Goal: Information Seeking & Learning: Learn about a topic

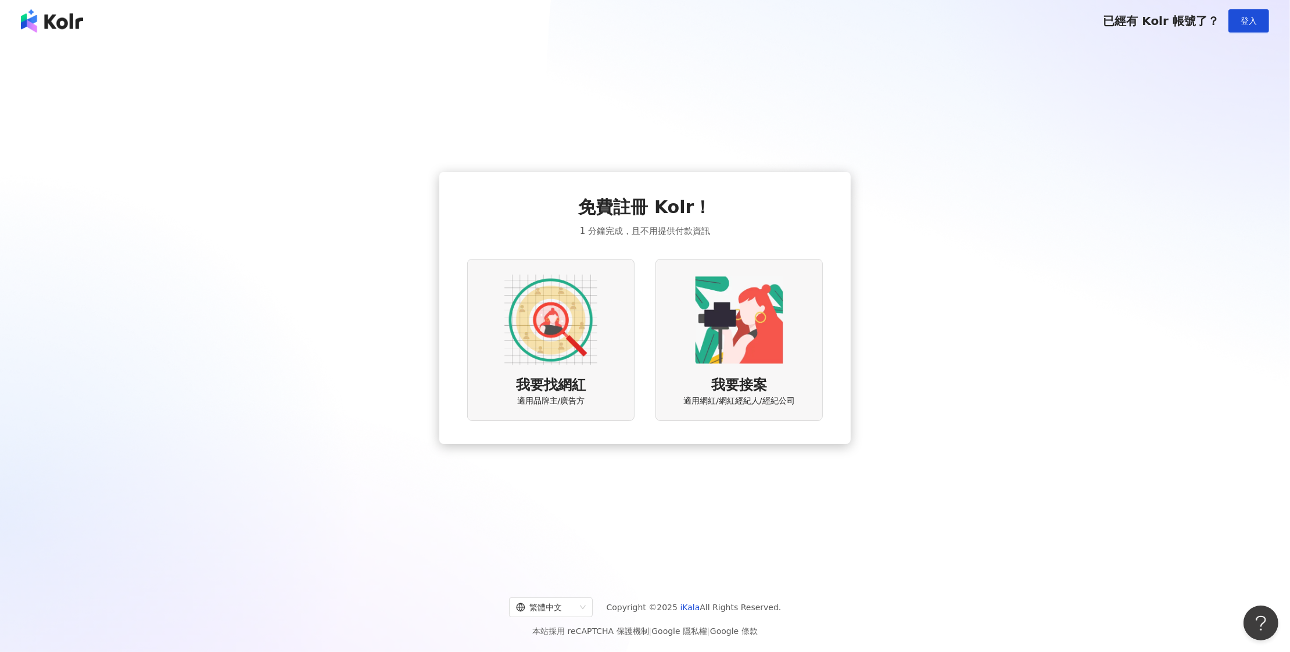
click at [564, 328] on img at bounding box center [550, 320] width 93 height 93
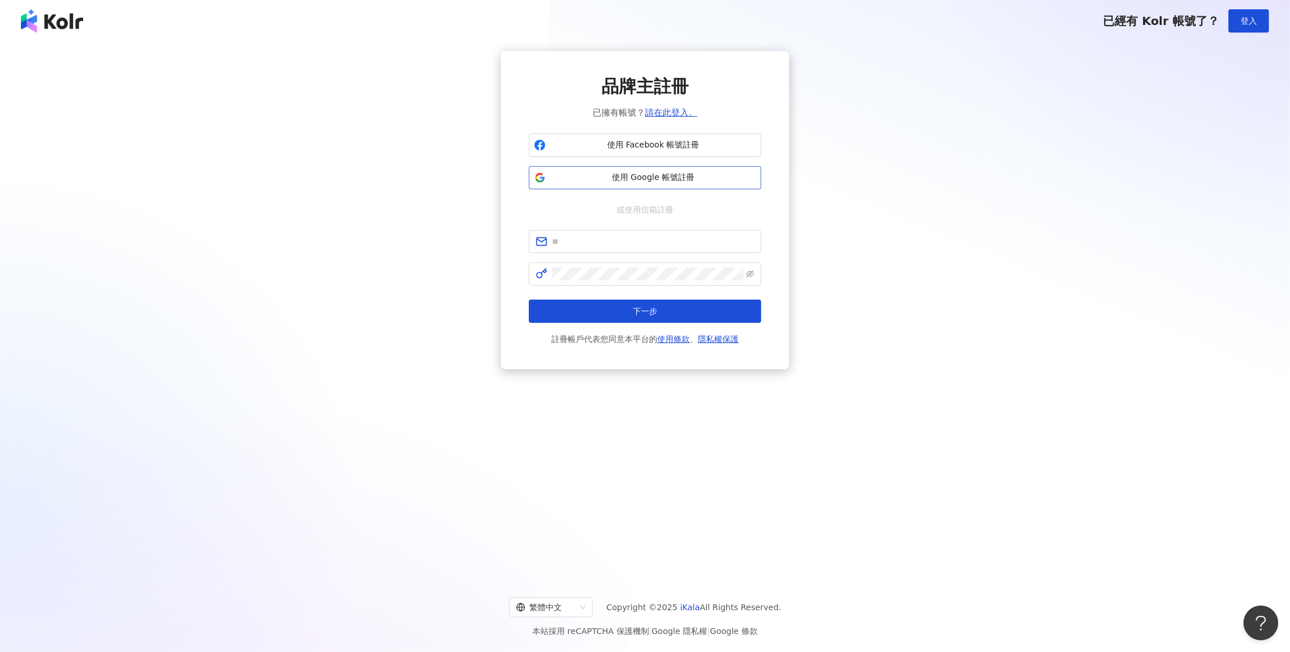
click at [685, 179] on span "使用 Google 帳號註冊" at bounding box center [653, 178] width 206 height 12
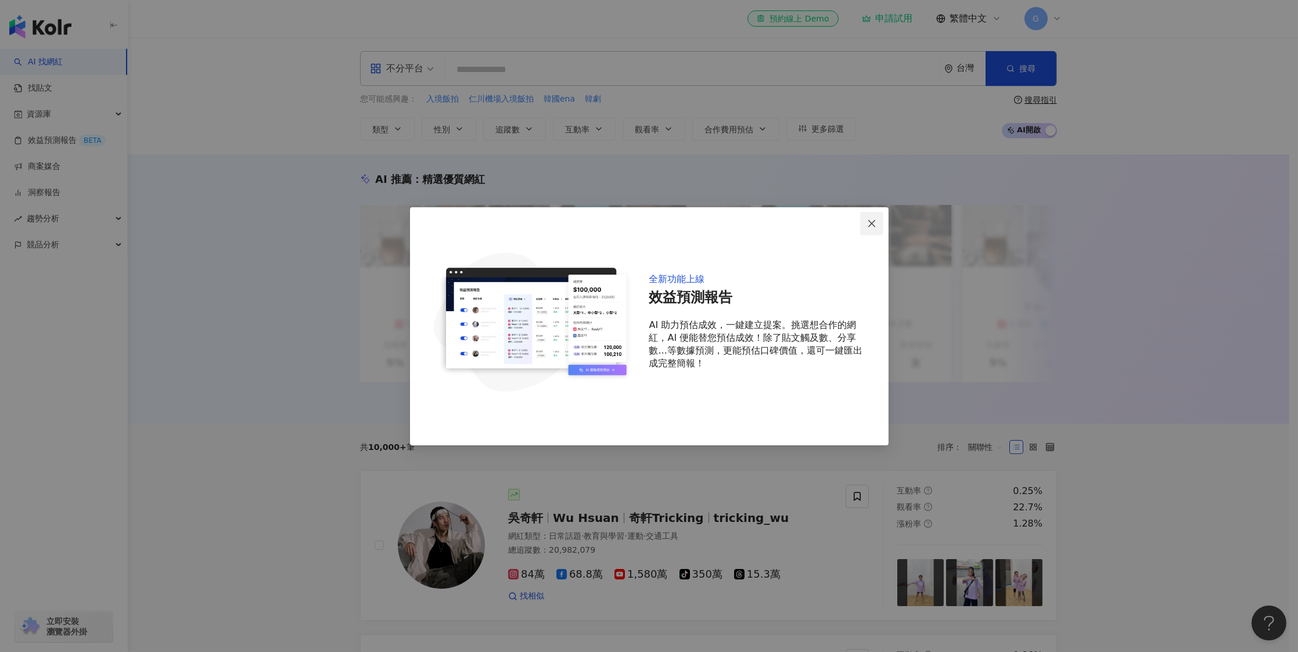
click at [871, 221] on icon "close" at bounding box center [871, 223] width 9 height 9
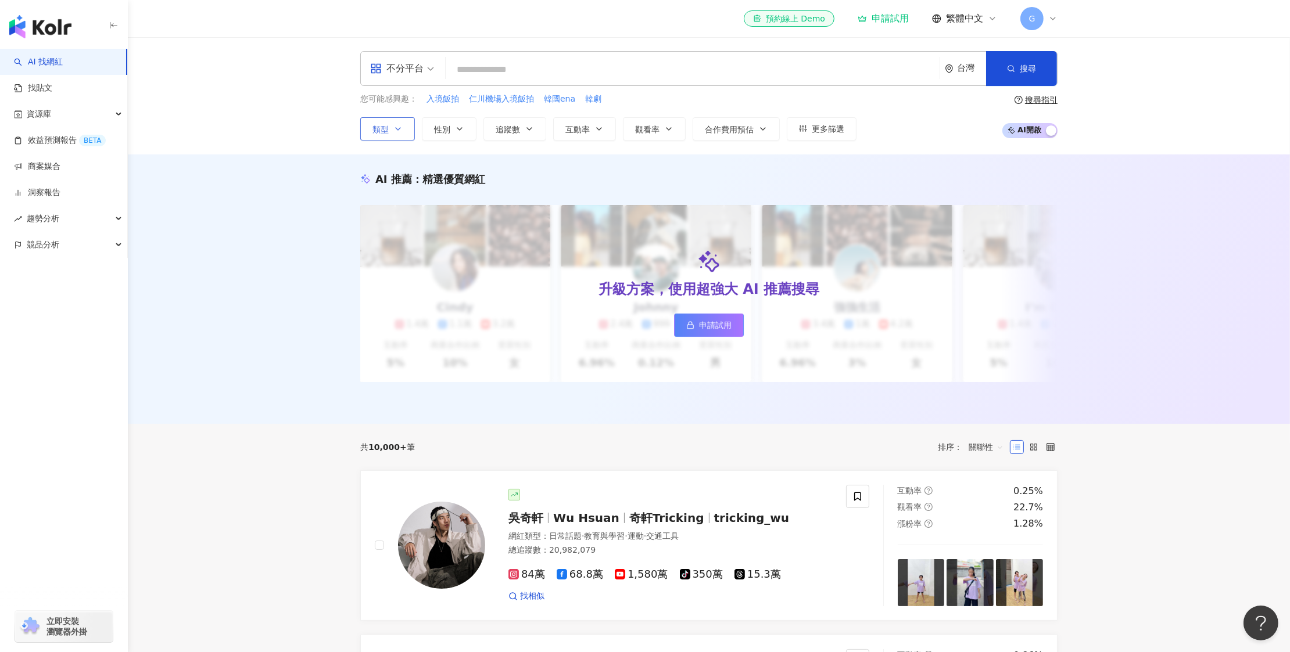
click at [394, 131] on icon "button" at bounding box center [397, 128] width 9 height 9
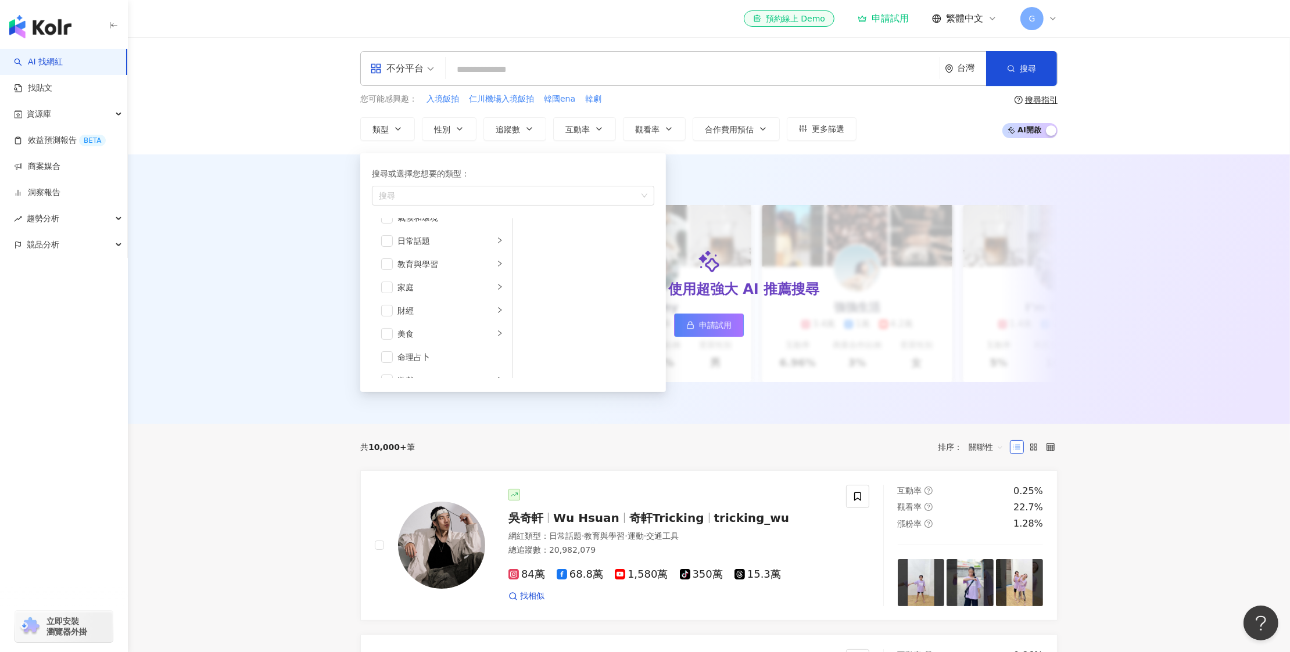
scroll to position [54, 0]
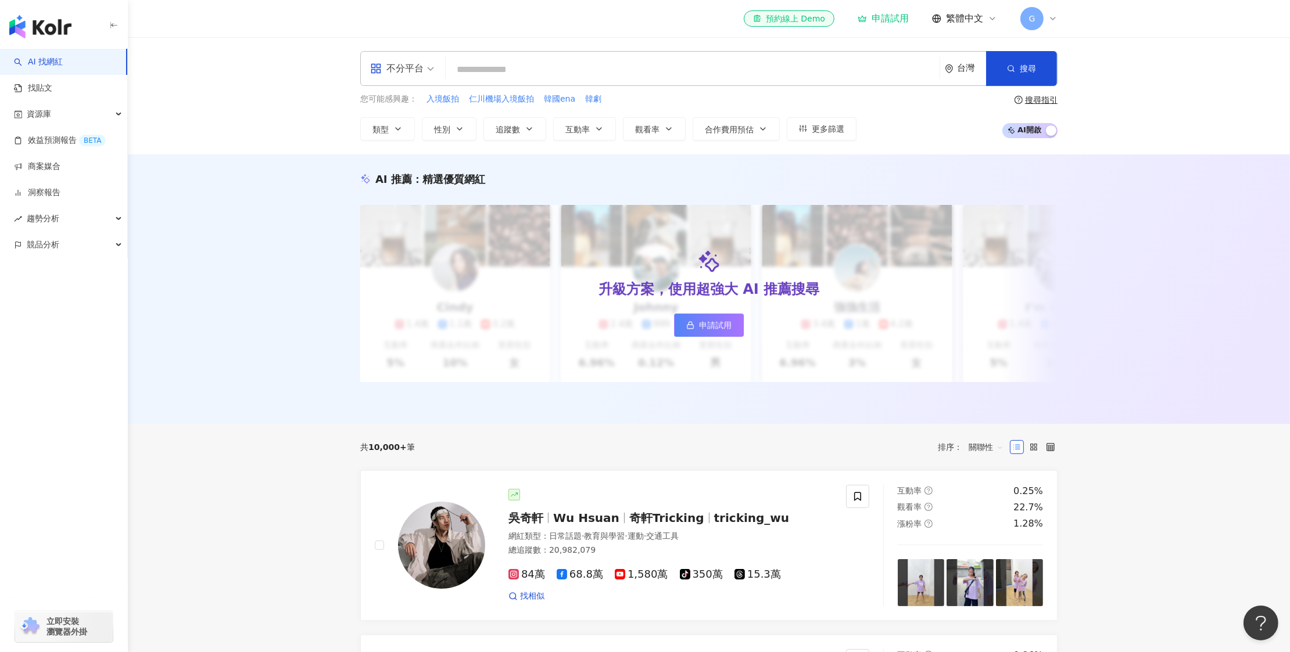
click at [760, 158] on div "AI 推薦 ： 精選優質網紅 升級方案，使用超強大 AI 推薦搜尋 申請試用 Cindy 1.4萬 1.1萬 3.2萬 互動率 5% 商業合作比例 10% 受…" at bounding box center [709, 290] width 1162 height 270
click at [515, 135] on button "追蹤數" at bounding box center [514, 128] width 63 height 23
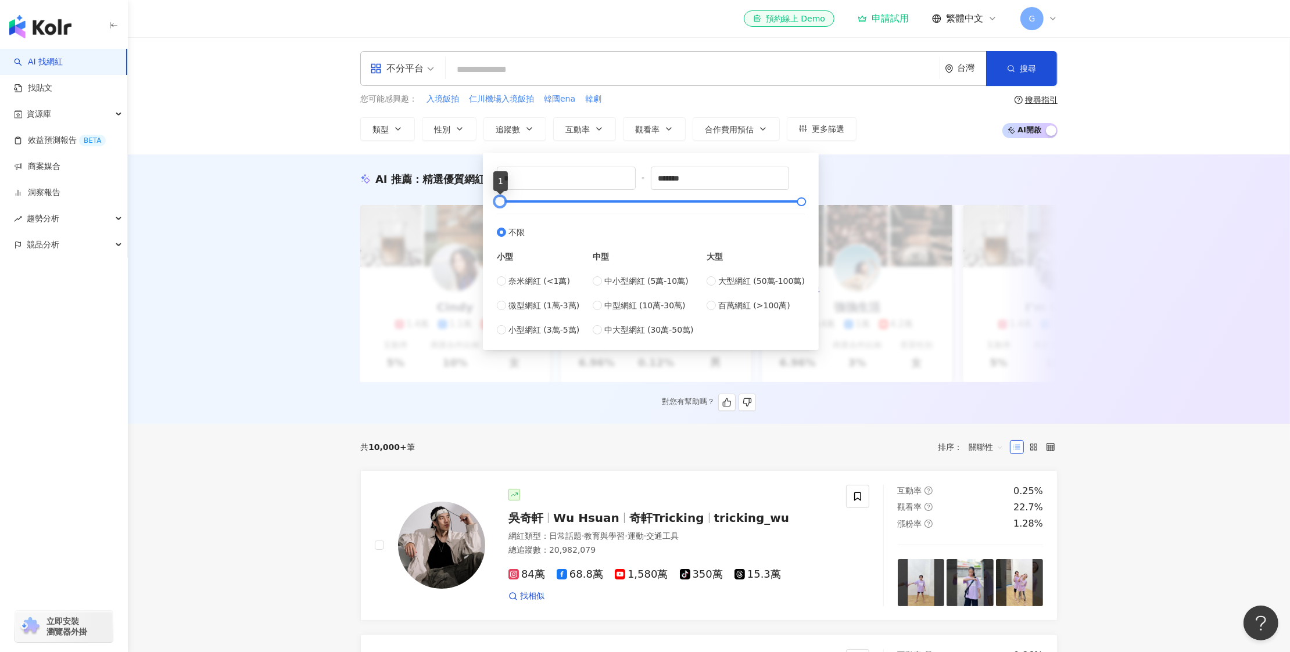
drag, startPoint x: 501, startPoint y: 199, endPoint x: 454, endPoint y: 203, distance: 46.6
click at [543, 184] on input "*" at bounding box center [566, 178] width 138 height 22
type input "*****"
click at [717, 184] on input "*******" at bounding box center [720, 178] width 138 height 22
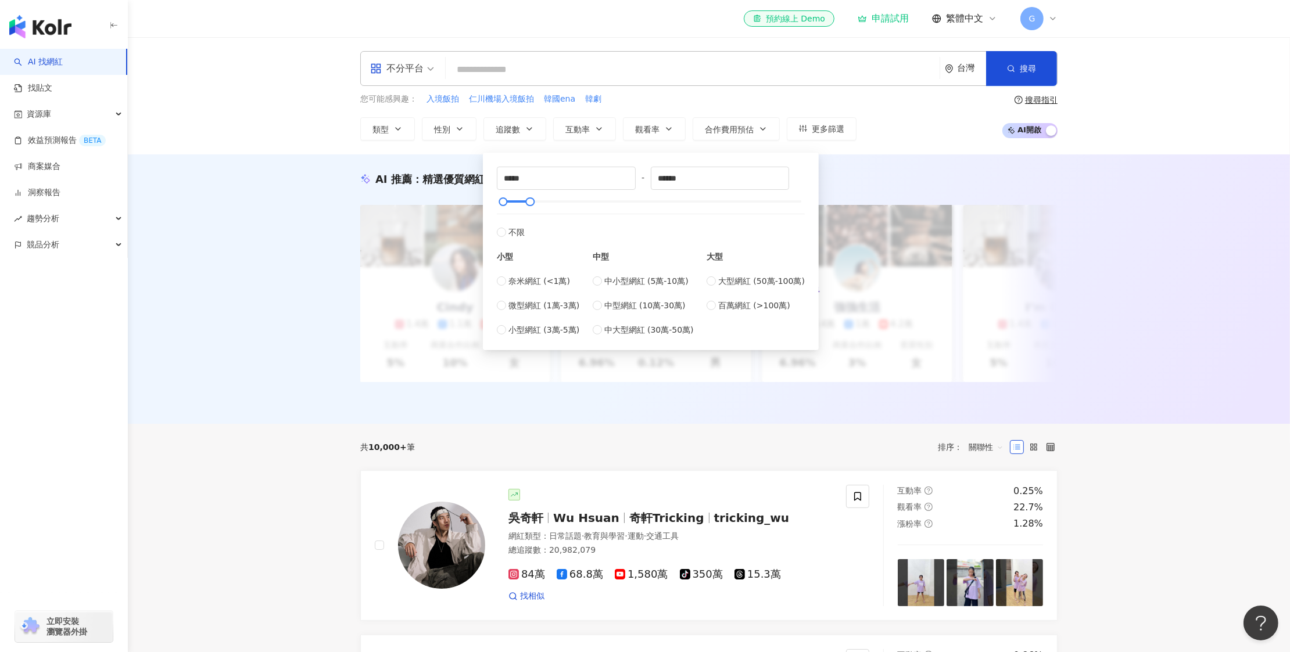
click at [869, 163] on div "AI 推薦 ： 精選優質網紅 升級方案，使用超強大 AI 推薦搜尋 申請試用 Cindy 1.4萬 1.1萬 3.2萬 互動率 5% 商業合作比例 10% 受…" at bounding box center [709, 290] width 1162 height 270
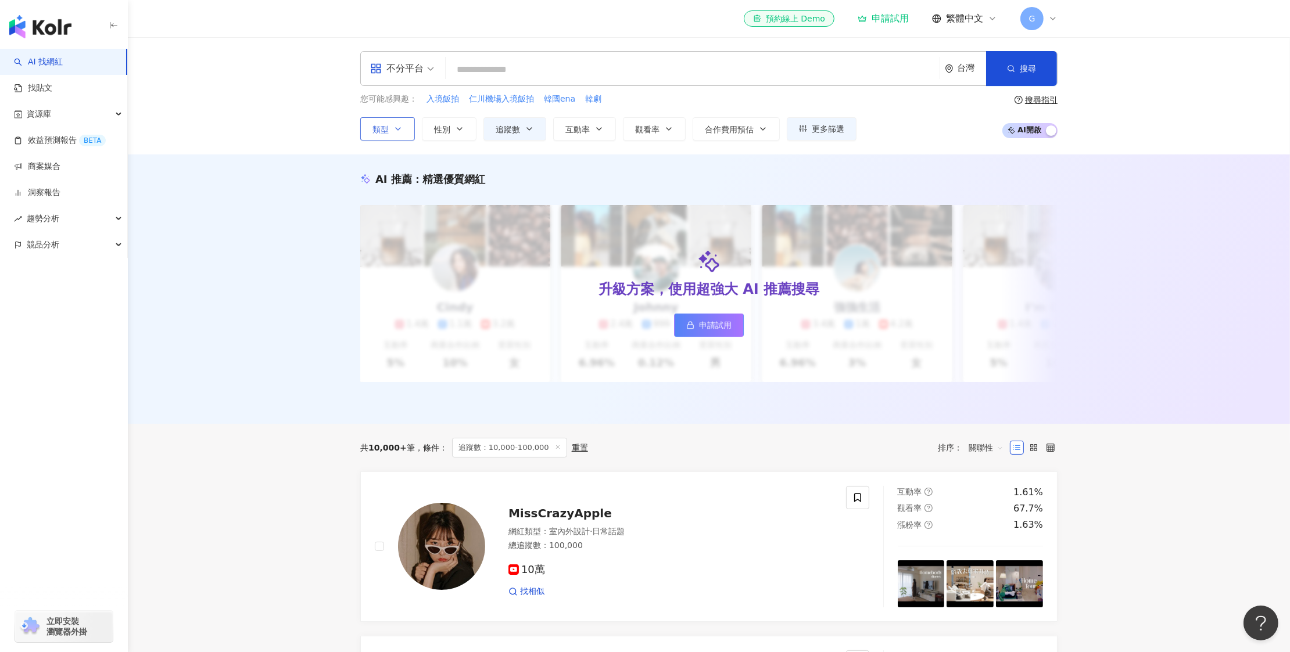
click at [381, 138] on button "類型" at bounding box center [387, 128] width 55 height 23
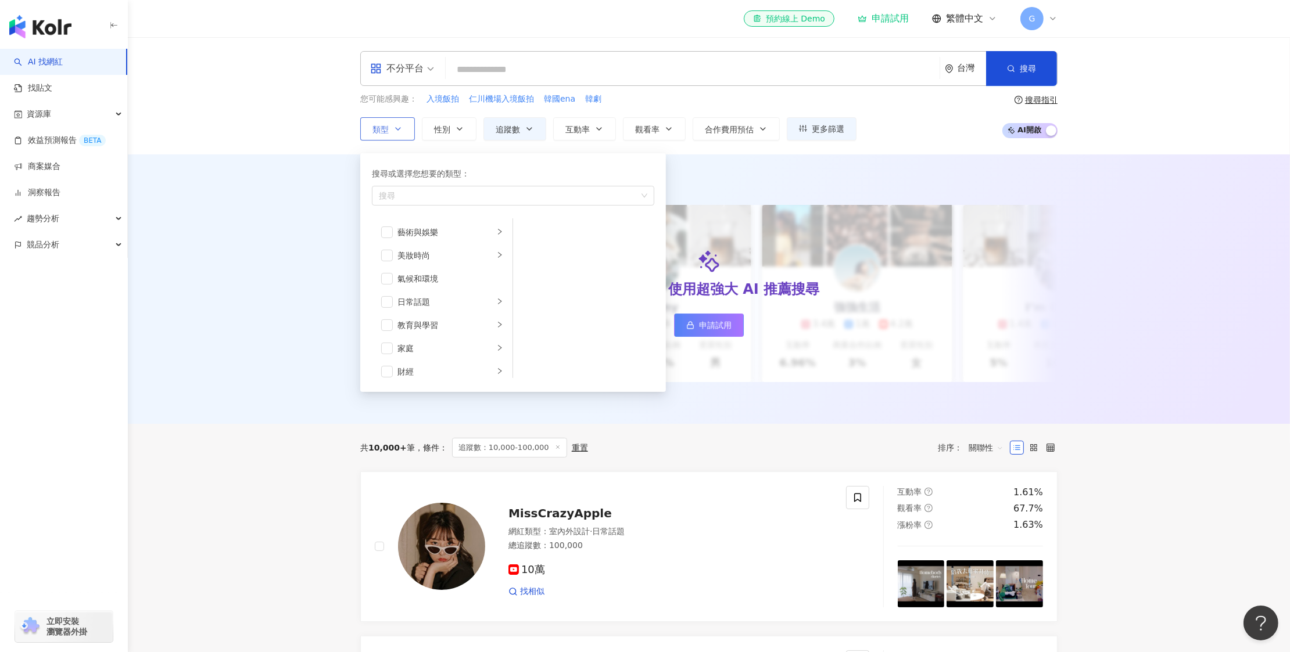
click at [382, 136] on button "類型 搜尋或選擇您想要的類型： 搜尋 藝術與娛樂 美妝時尚 氣候和環境 日常話題 教育與學習 家庭 財經 美食 命理占卜 遊戲 法政社會 生活風格 影視娛樂 …" at bounding box center [387, 128] width 55 height 23
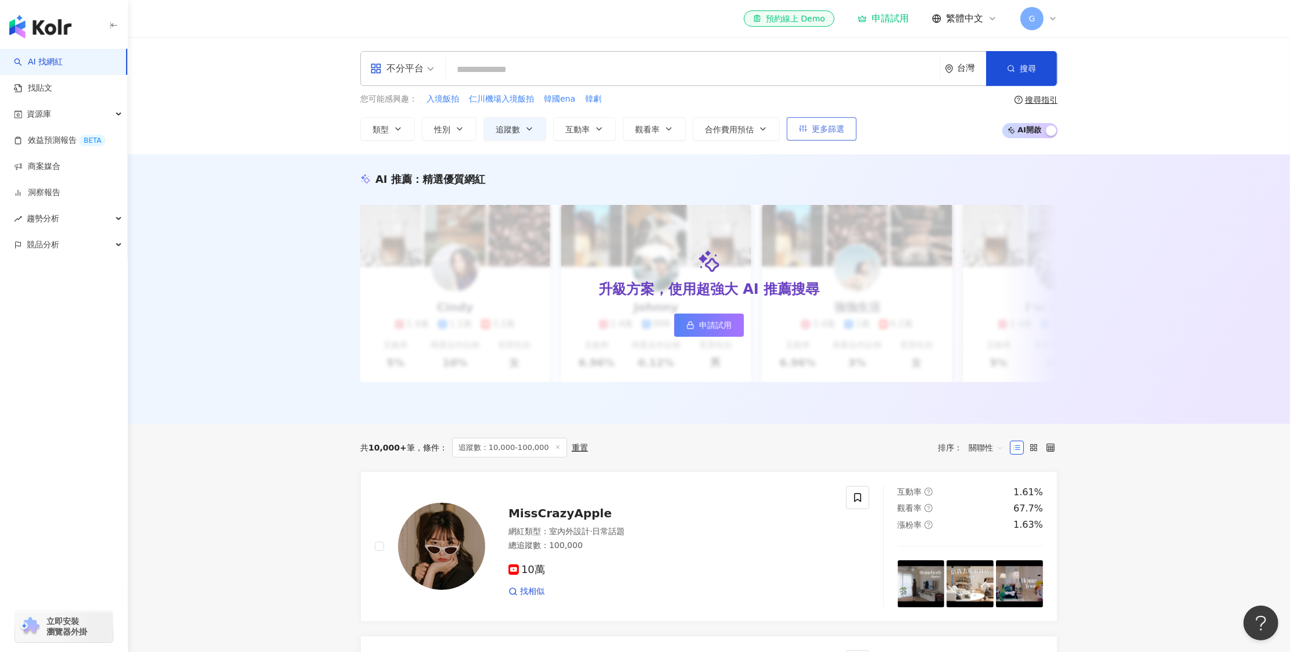
click at [816, 140] on button "更多篩選" at bounding box center [821, 128] width 70 height 23
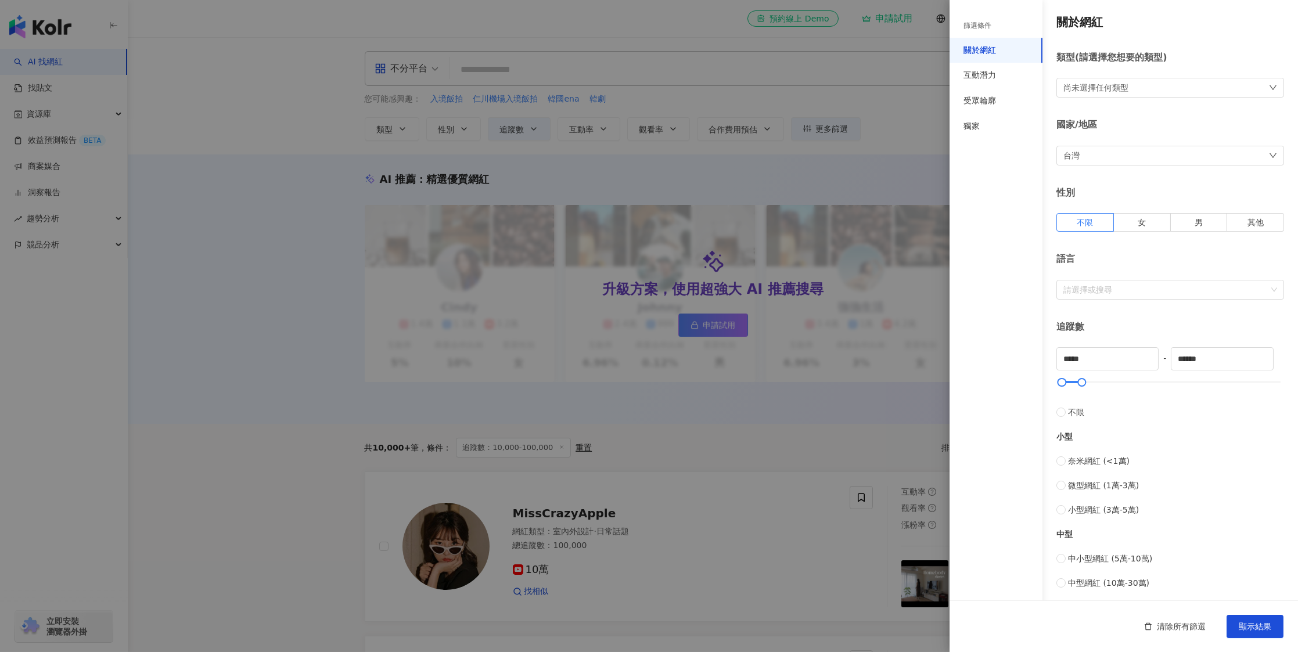
click at [1115, 157] on div "台灣" at bounding box center [1171, 156] width 228 height 20
click at [1115, 229] on div "台灣" at bounding box center [1166, 233] width 203 height 21
click at [889, 116] on div at bounding box center [649, 326] width 1298 height 652
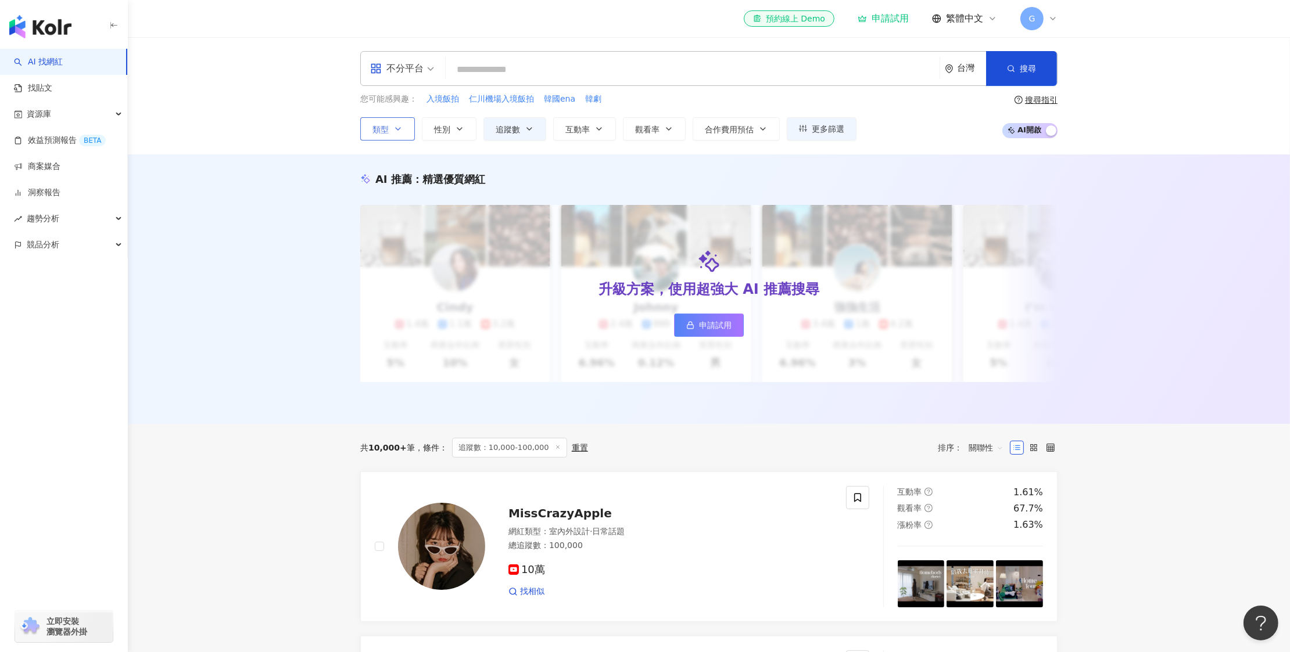
click at [401, 134] on button "類型" at bounding box center [387, 128] width 55 height 23
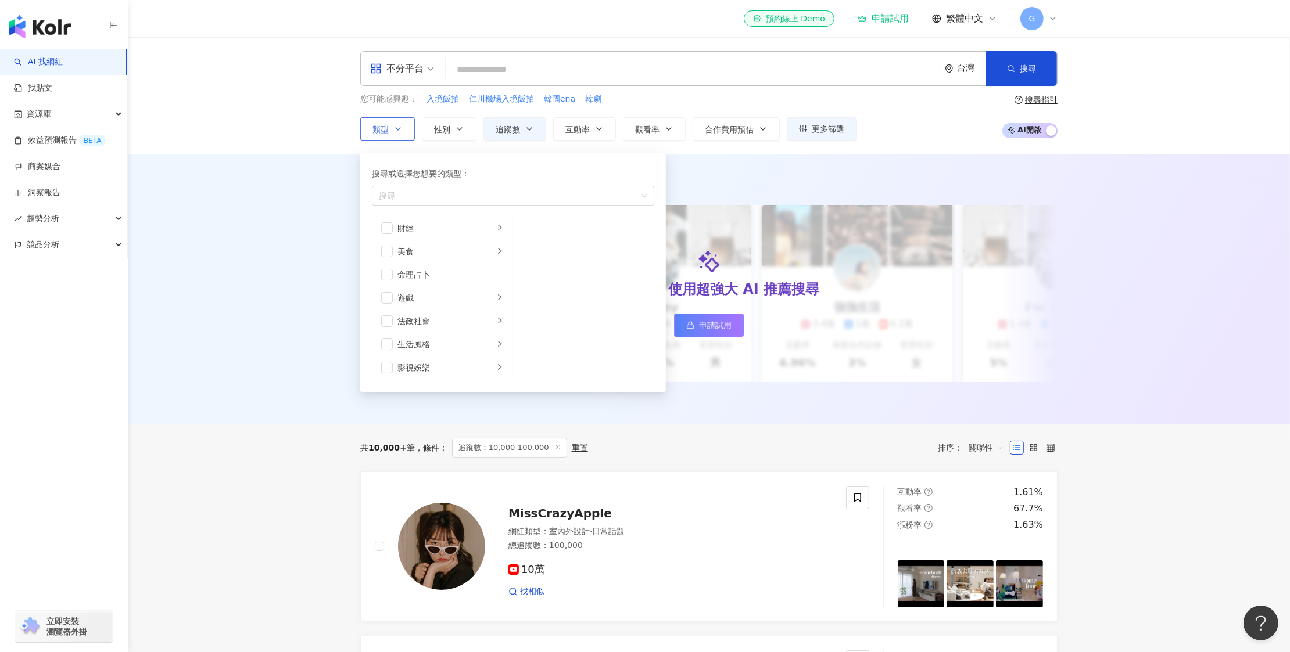
scroll to position [171, 0]
click at [496, 337] on icon "right" at bounding box center [499, 339] width 7 height 7
click at [544, 289] on div "韓國偶像" at bounding box center [591, 295] width 106 height 13
click at [940, 120] on div "您可能感興趣： 入境飯拍 仁川機場入境飯拍 韓國ena 韓劇 類型 搜尋或選擇您想要的類型： 韓國偶像 藝術與娛樂 美妝時尚 氣候和環境 日常話題 教育與學習…" at bounding box center [708, 117] width 697 height 48
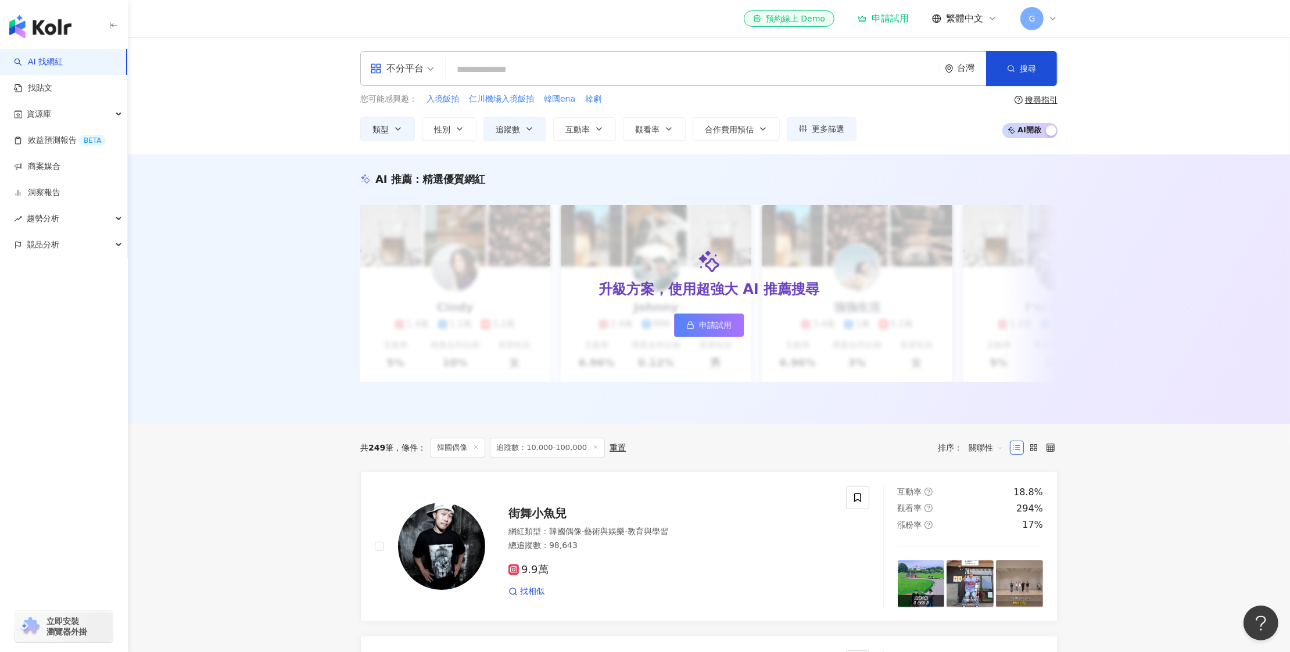
click at [410, 69] on div "不分平台" at bounding box center [396, 68] width 53 height 19
click at [418, 127] on div "Instagram" at bounding box center [406, 122] width 66 height 15
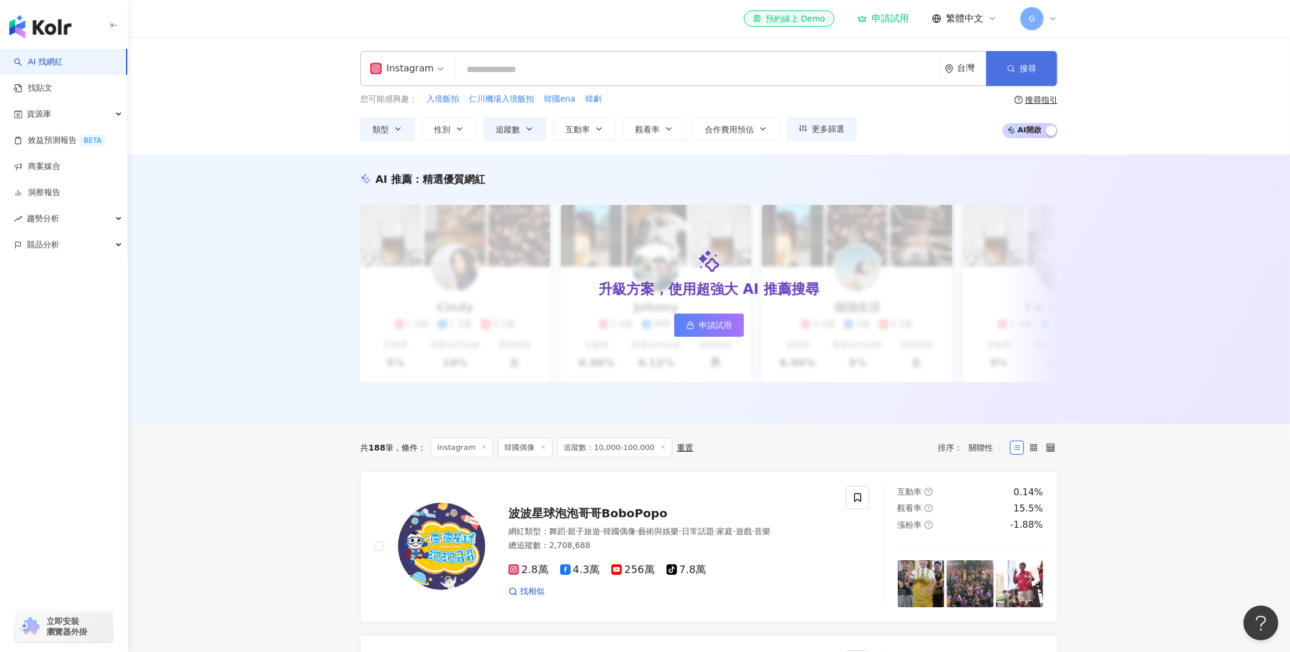
click at [1014, 77] on button "搜尋" at bounding box center [1021, 68] width 71 height 35
click at [533, 128] on icon "button" at bounding box center [529, 128] width 9 height 9
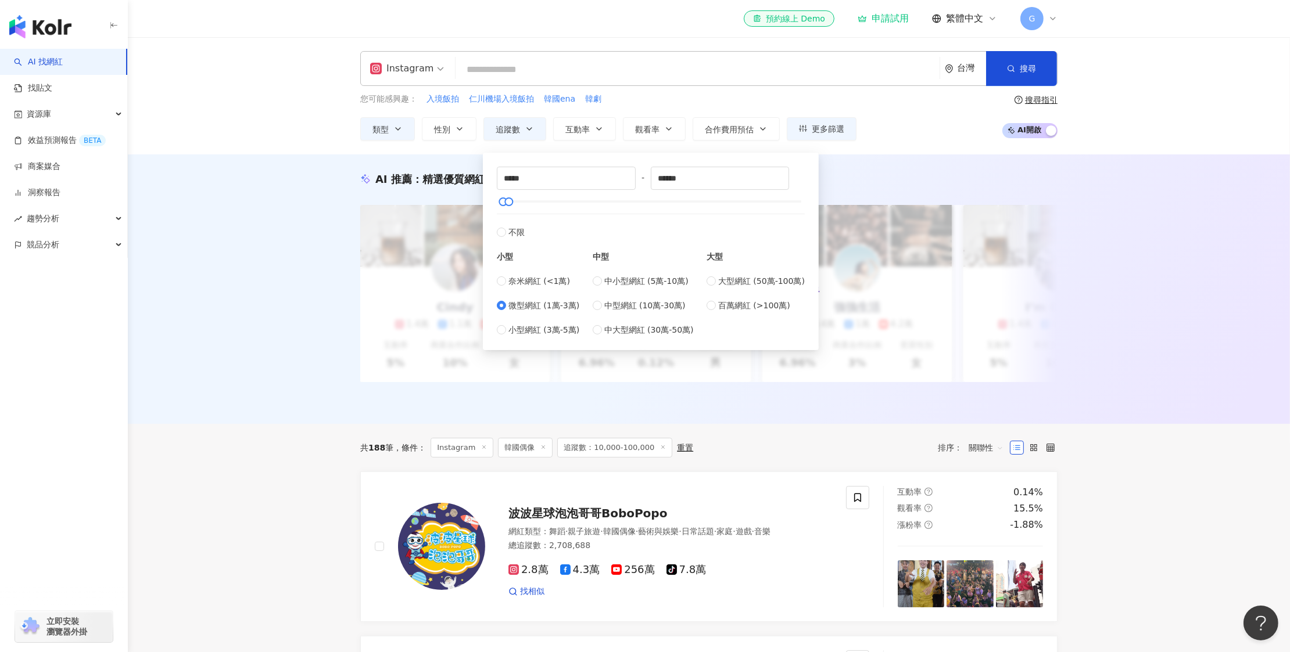
type input "*****"
click at [964, 142] on div "Instagram 台灣 搜尋 您可能感興趣： 入境飯拍 仁川機場入境飯拍 韓國ena 韓劇 類型 性別 追蹤數 互動率 觀看率 合作費用預估 更多篩選 篩選…" at bounding box center [709, 95] width 1162 height 117
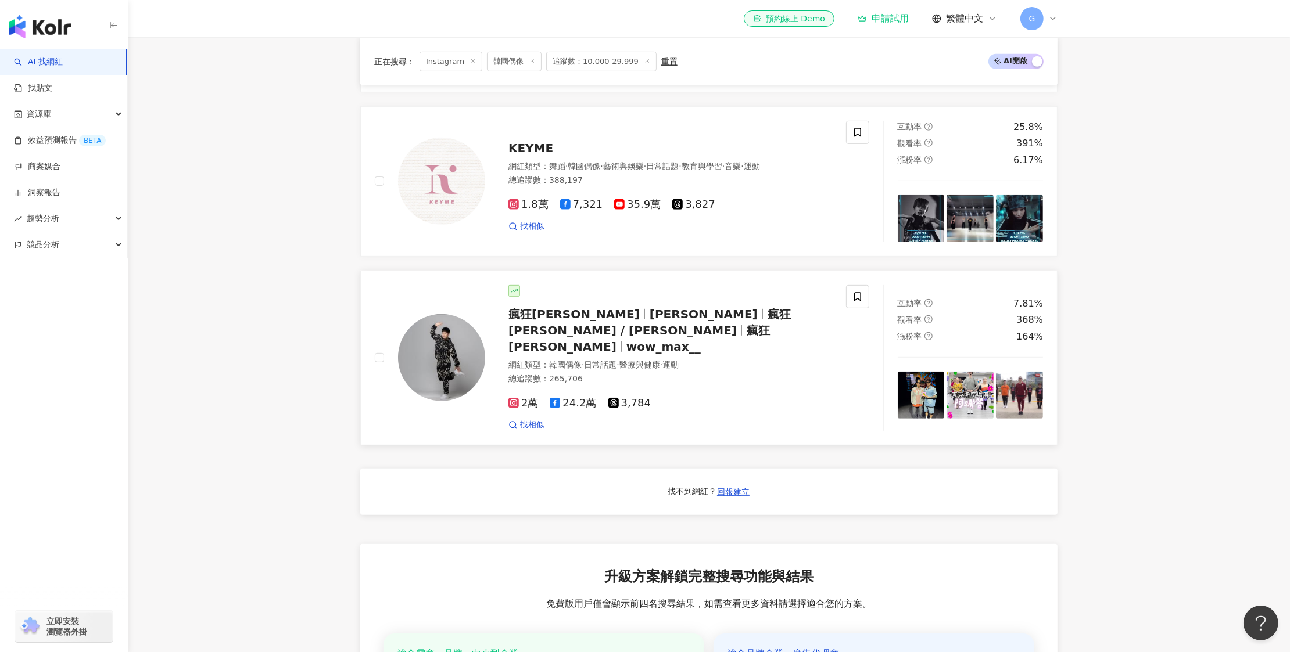
scroll to position [697, 0]
